Goal: Navigation & Orientation: Find specific page/section

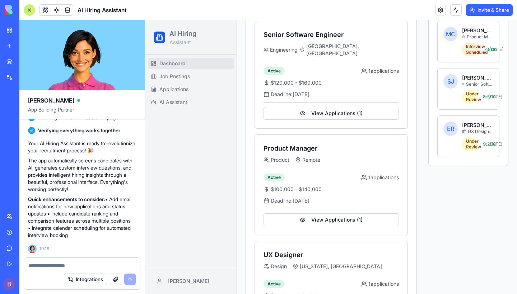
scroll to position [158, 0]
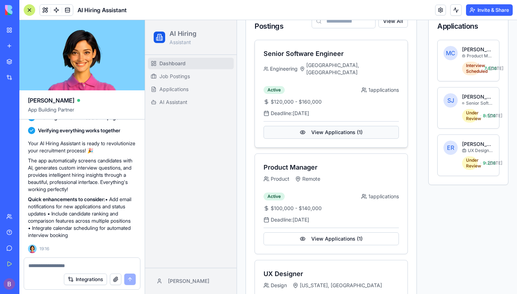
click at [345, 126] on button "View Applications ( 1 )" at bounding box center [331, 132] width 135 height 13
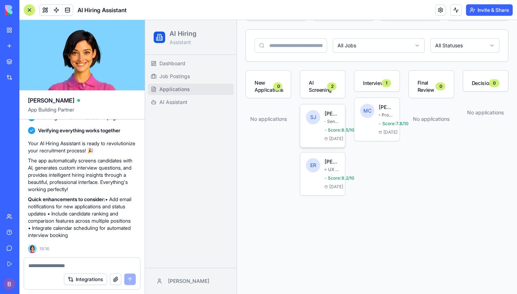
click at [328, 133] on span "Score: 8.5 /10" at bounding box center [333, 130] width 11 height 6
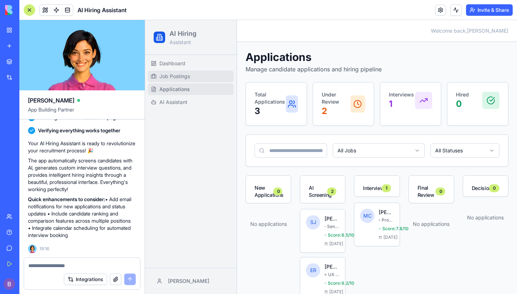
click at [178, 80] on span "Job Postings" at bounding box center [174, 76] width 31 height 7
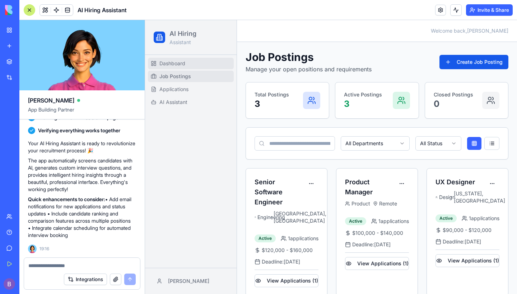
click at [193, 64] on link "Dashboard" at bounding box center [191, 63] width 86 height 11
